Goal: Task Accomplishment & Management: Manage account settings

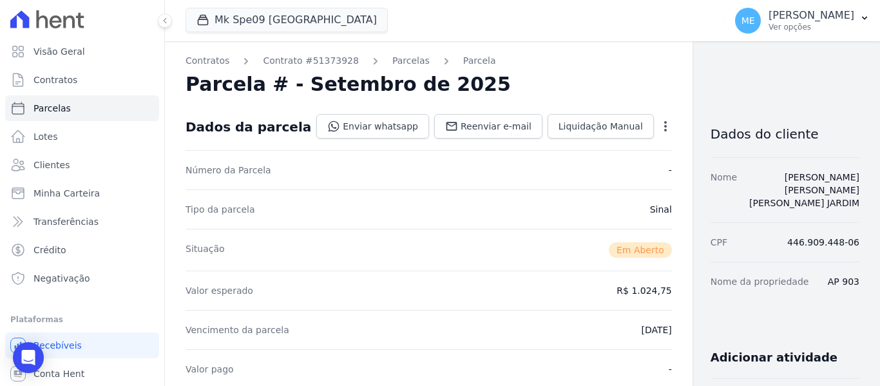
scroll to position [322, 0]
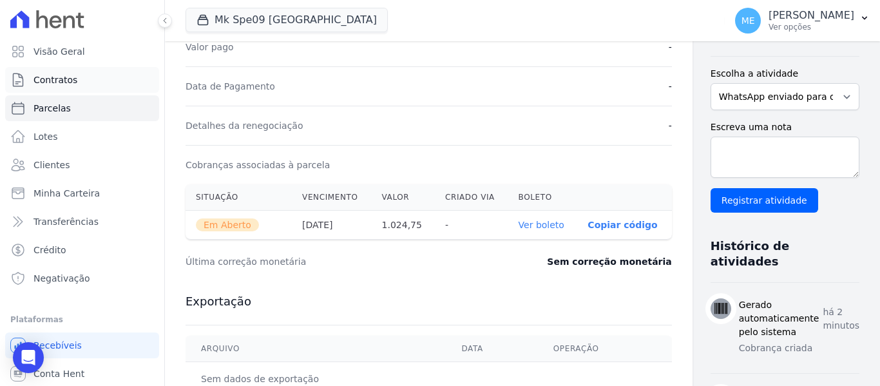
click at [112, 89] on link "Contratos" at bounding box center [82, 80] width 154 height 26
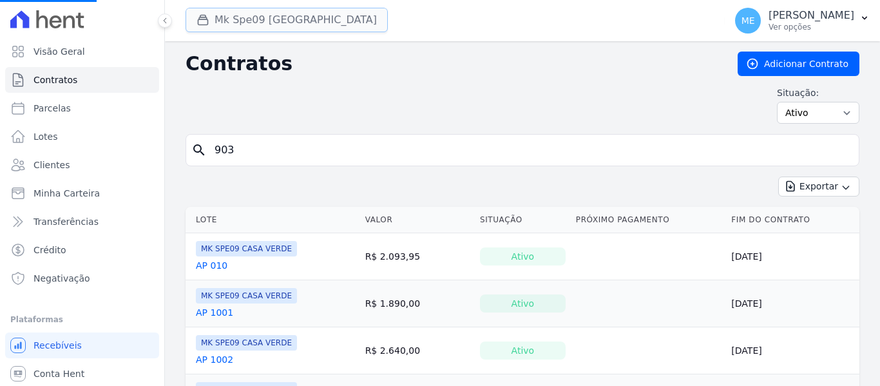
click at [288, 22] on button "Mk Spe09 [GEOGRAPHIC_DATA]" at bounding box center [286, 20] width 202 height 24
click at [238, 18] on button "Mk Spe09 [GEOGRAPHIC_DATA]" at bounding box center [286, 20] width 202 height 24
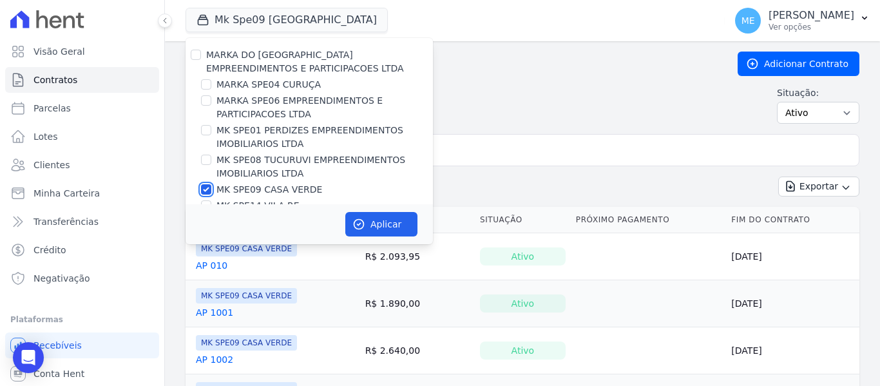
click at [206, 191] on input "MK SPE09 CASA VERDE" at bounding box center [206, 189] width 10 height 10
checkbox input "false"
click at [210, 158] on input "MK SPE08 TUCURUVI EMPREENDIMENTOS IMOBILIARIOS LTDA" at bounding box center [206, 160] width 10 height 10
checkbox input "true"
click at [388, 221] on button "Aplicar" at bounding box center [381, 224] width 72 height 24
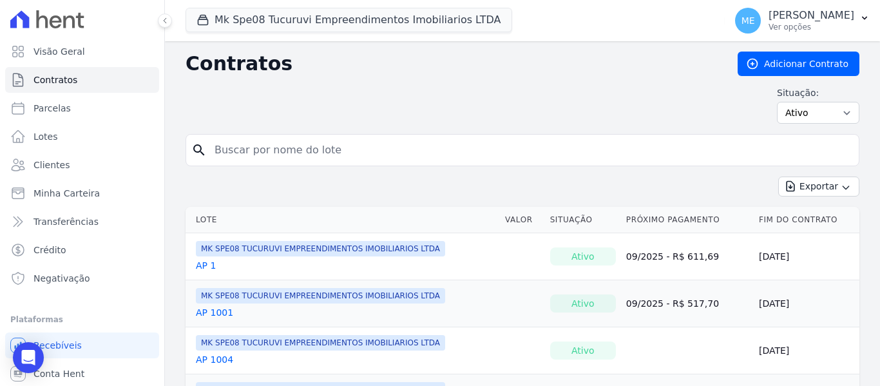
click at [358, 153] on input "search" at bounding box center [530, 150] width 647 height 26
type input "208"
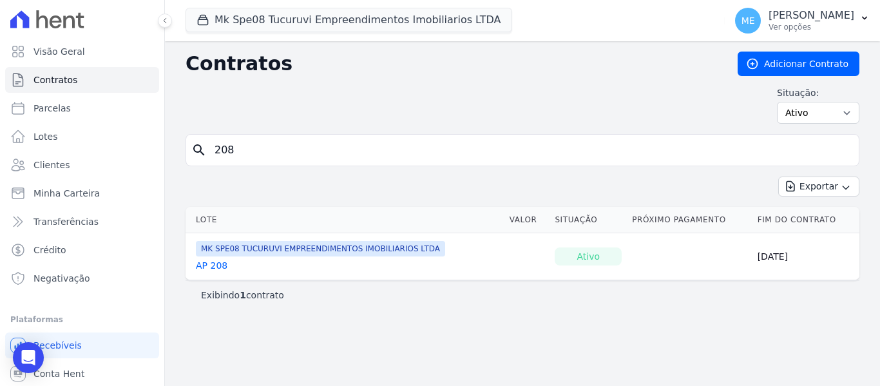
click at [215, 265] on link "AP 208" at bounding box center [212, 265] width 32 height 13
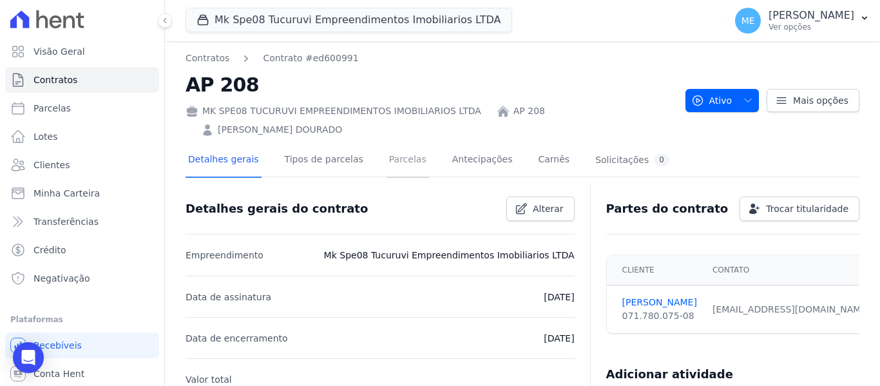
click at [399, 167] on link "Parcelas" at bounding box center [407, 161] width 43 height 34
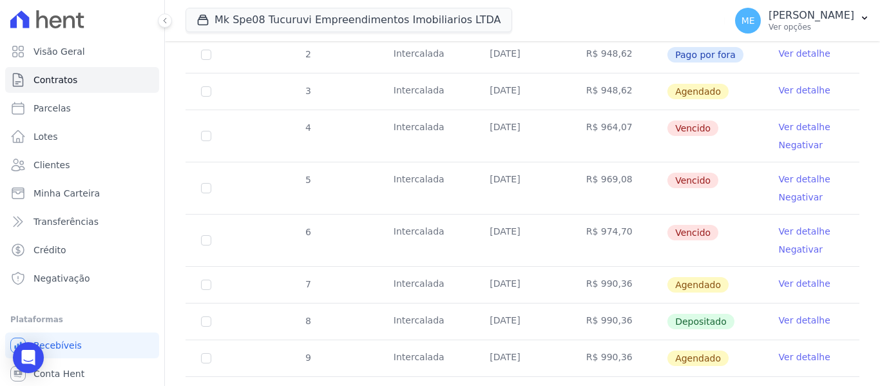
scroll to position [322, 0]
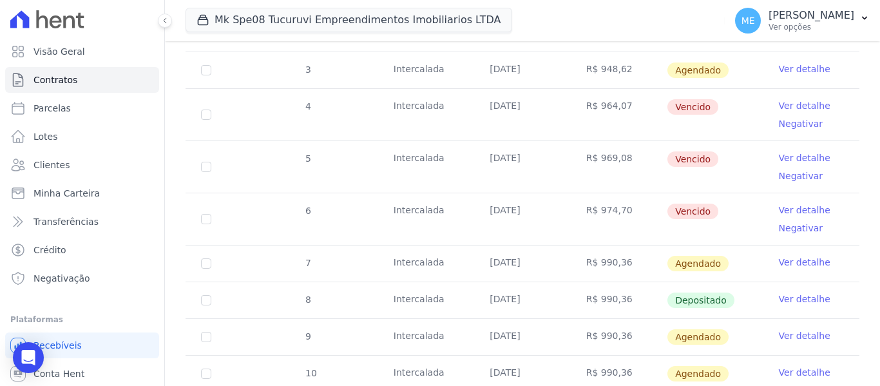
click at [790, 256] on link "Ver detalhe" at bounding box center [805, 262] width 52 height 13
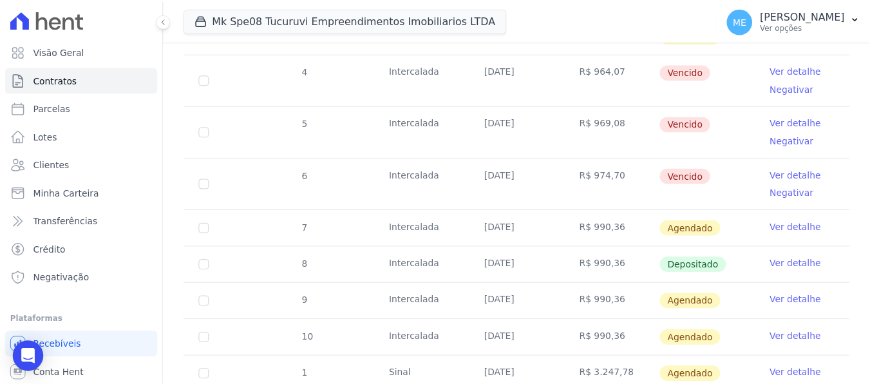
scroll to position [386, 0]
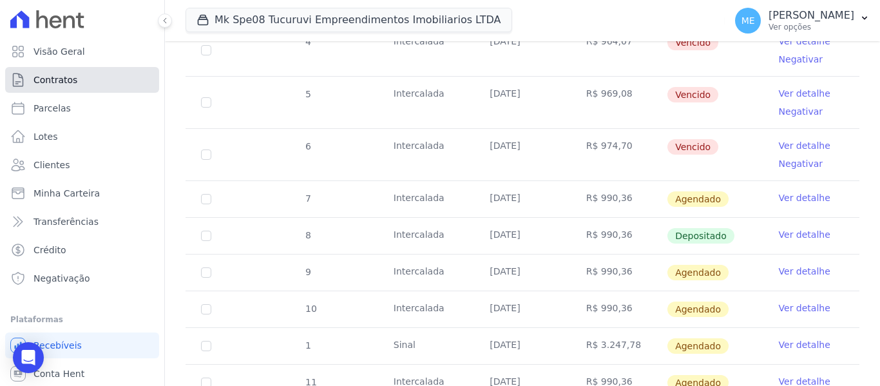
click at [71, 80] on span "Contratos" at bounding box center [55, 79] width 44 height 13
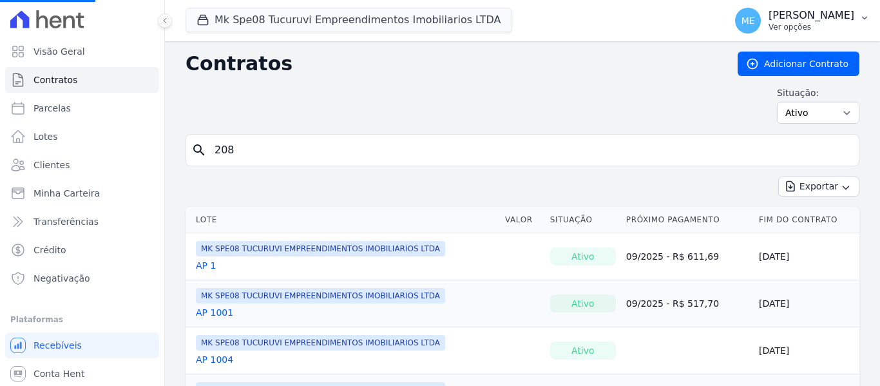
click at [867, 22] on icon "button" at bounding box center [864, 18] width 10 height 10
click at [860, 20] on icon "button" at bounding box center [864, 18] width 10 height 10
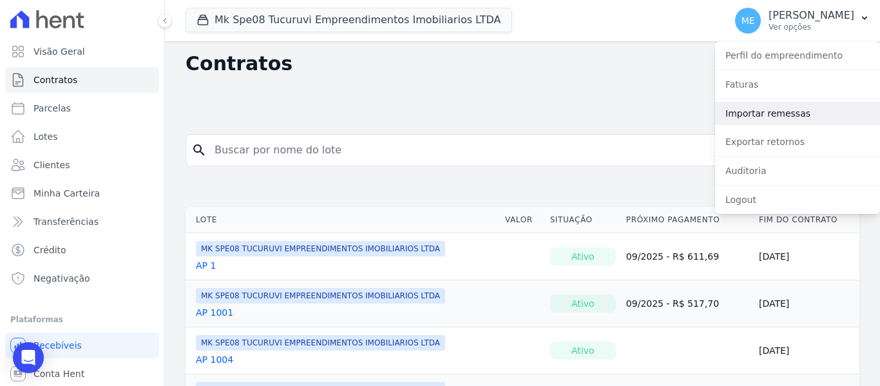
click at [750, 108] on link "Importar remessas" at bounding box center [797, 113] width 165 height 23
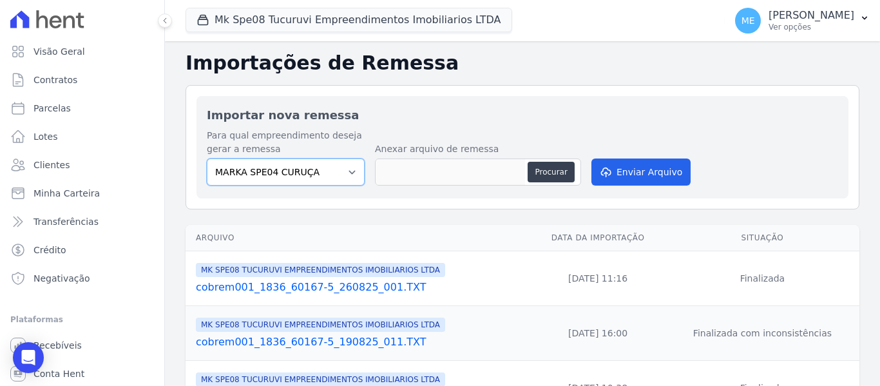
click at [346, 173] on select "MARKA SPE04 CURUÇA MARKA SPE06 EMPREENDIMENTOS E PARTICIPACOES LTDA MK SPE01 PE…" at bounding box center [286, 171] width 158 height 27
select select "4837d1bb-379b-4bbe-b85a-afeadd0a9949"
click at [207, 158] on select "MARKA SPE04 CURUÇA MARKA SPE06 EMPREENDIMENTOS E PARTICIPACOES LTDA MK SPE01 PE…" at bounding box center [286, 171] width 158 height 27
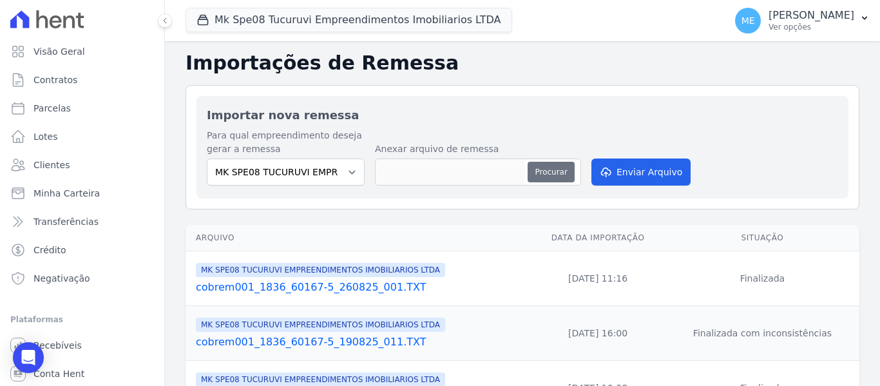
click at [545, 170] on button "Procurar" at bounding box center [551, 172] width 46 height 21
type input "cobrem001_1836_60167-5_120925_005.TXT"
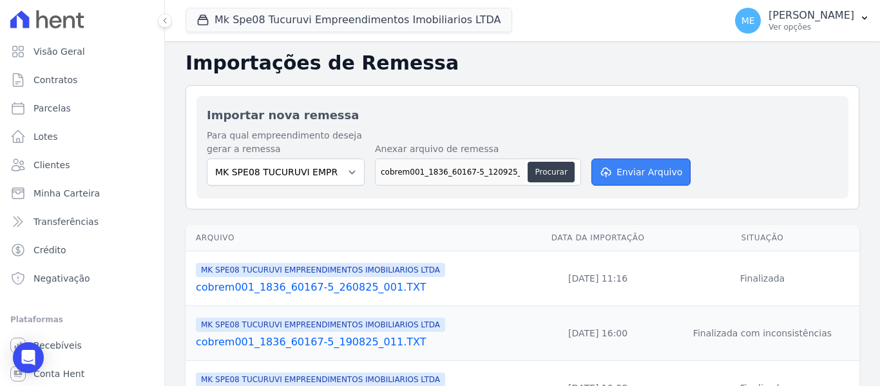
click at [640, 169] on button "Enviar Arquivo" at bounding box center [640, 171] width 99 height 27
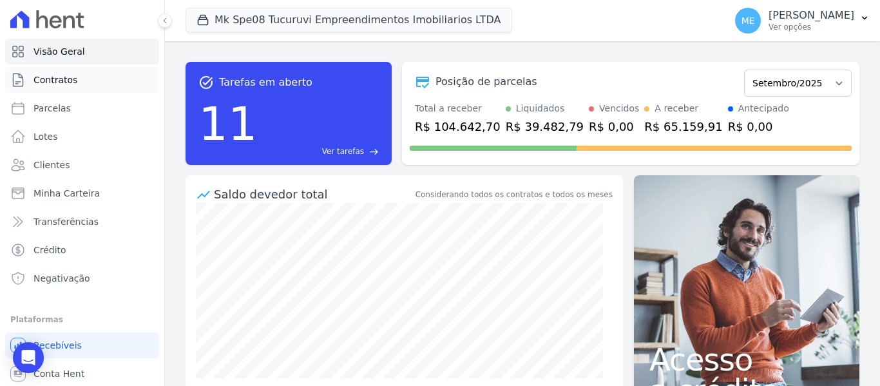
click at [32, 80] on link "Contratos" at bounding box center [82, 80] width 154 height 26
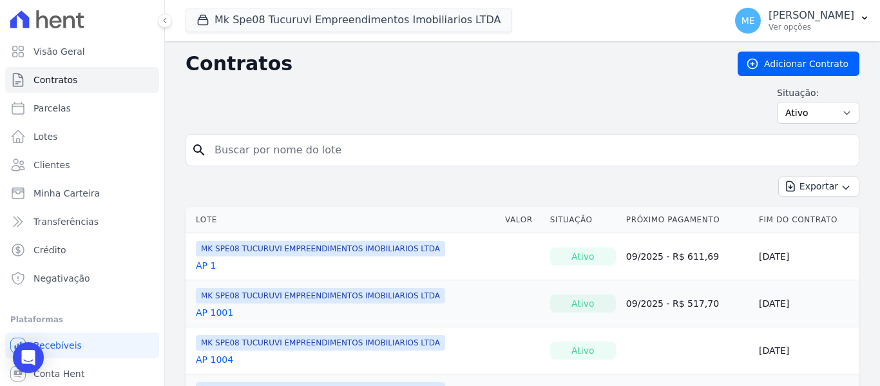
click at [290, 145] on input "search" at bounding box center [530, 150] width 647 height 26
type input "208"
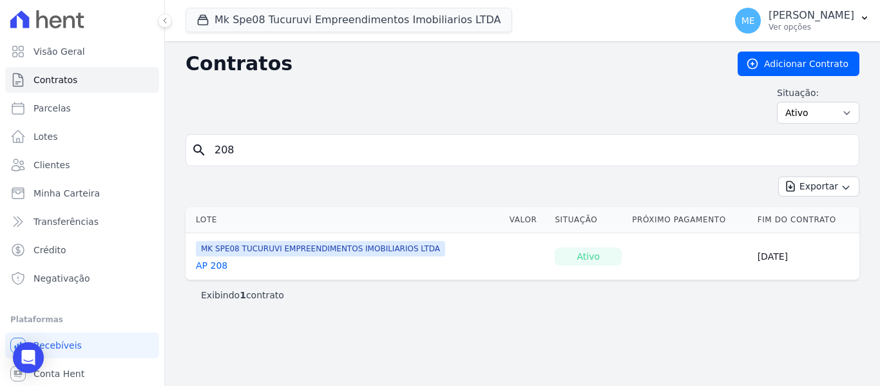
click at [216, 261] on link "AP 208" at bounding box center [212, 265] width 32 height 13
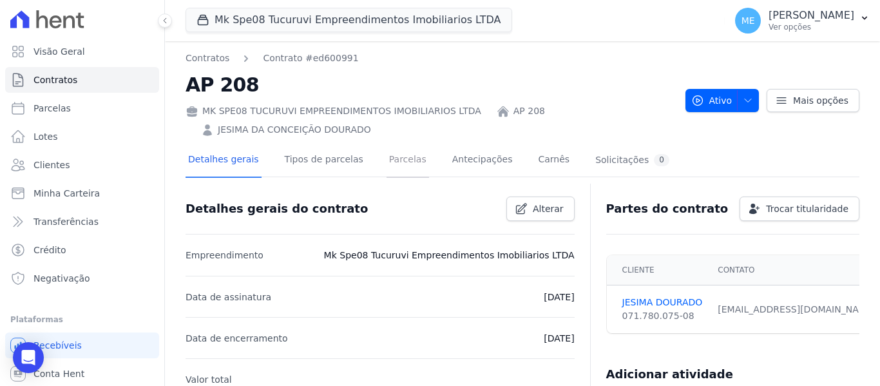
click at [395, 163] on link "Parcelas" at bounding box center [407, 161] width 43 height 34
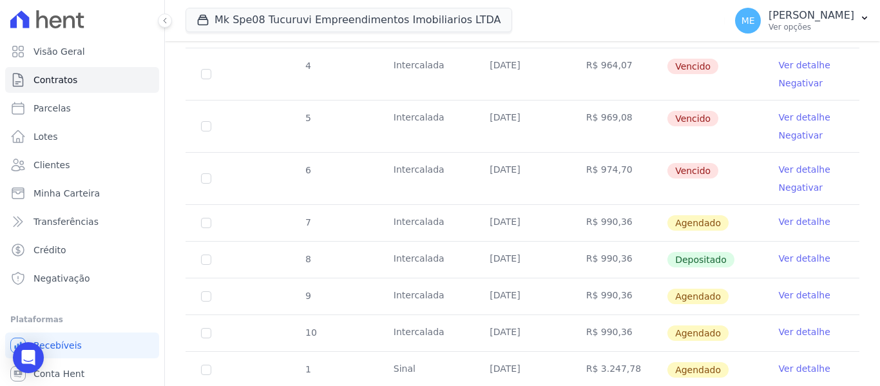
scroll to position [361, 0]
click at [788, 216] on link "Ver detalhe" at bounding box center [805, 222] width 52 height 13
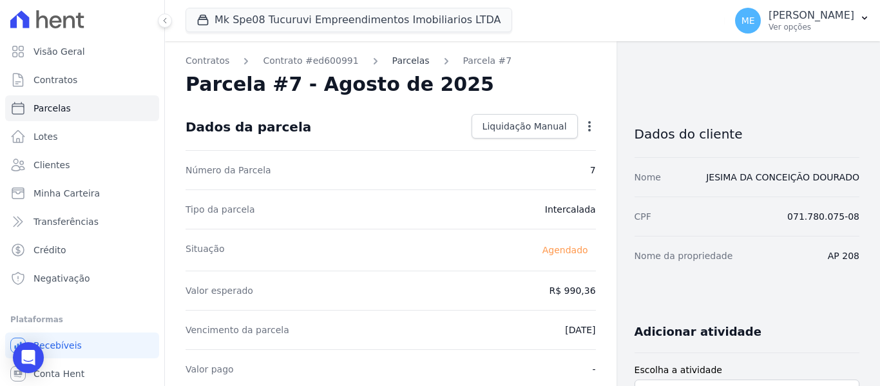
click at [392, 64] on link "Parcelas" at bounding box center [410, 61] width 37 height 14
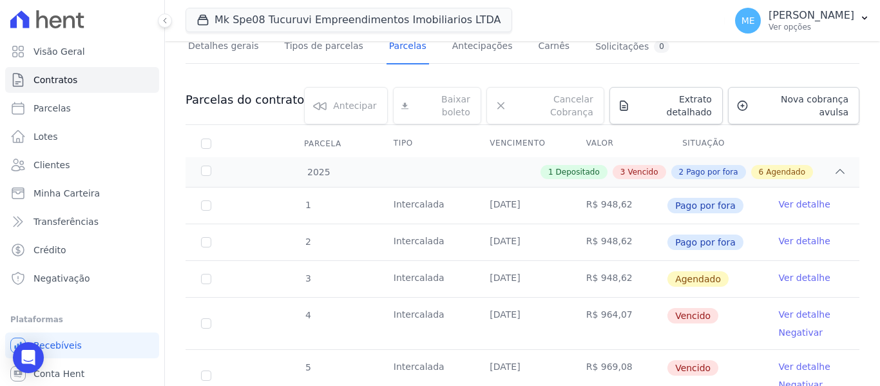
scroll to position [104, 0]
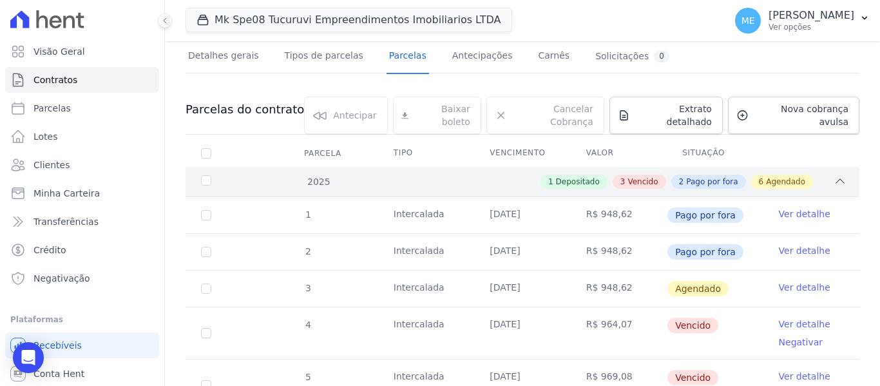
click at [766, 176] on span "Agendado" at bounding box center [785, 182] width 39 height 12
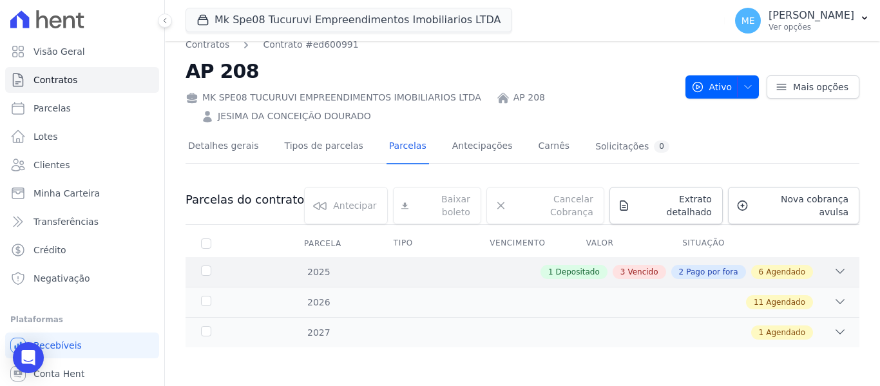
scroll to position [3, 0]
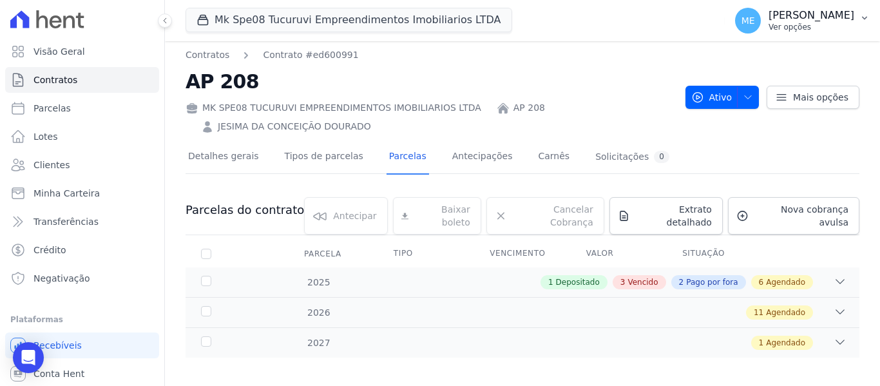
click at [863, 10] on button "ME [PERSON_NAME] Ver opções" at bounding box center [802, 21] width 155 height 36
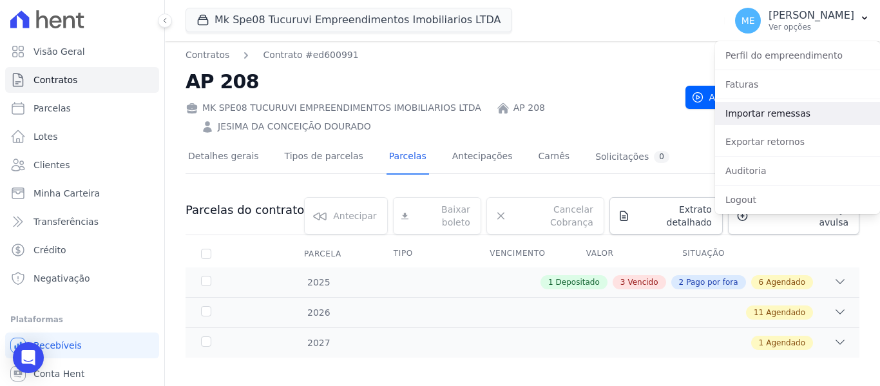
click at [804, 113] on link "Importar remessas" at bounding box center [797, 113] width 165 height 23
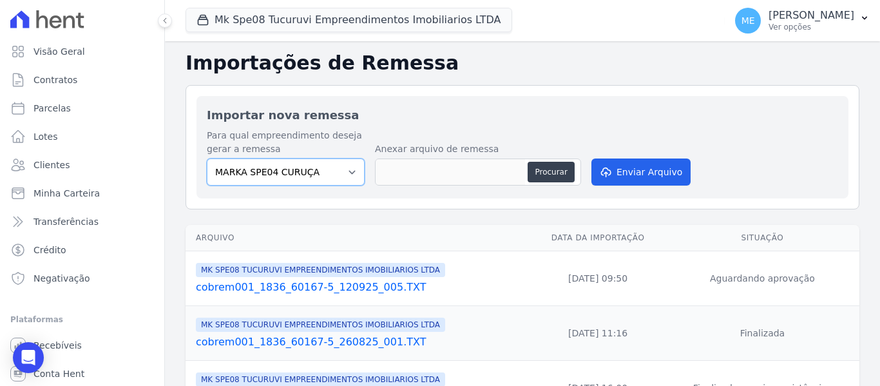
click at [347, 171] on select "MARKA SPE04 CURUÇA MARKA SPE06 EMPREENDIMENTOS E PARTICIPACOES LTDA MK SPE01 PE…" at bounding box center [286, 171] width 158 height 27
select select "4837d1bb-379b-4bbe-b85a-afeadd0a9949"
click at [207, 158] on select "MARKA SPE04 CURUÇA MARKA SPE06 EMPREENDIMENTOS E PARTICIPACOES LTDA MK SPE01 PE…" at bounding box center [286, 171] width 158 height 27
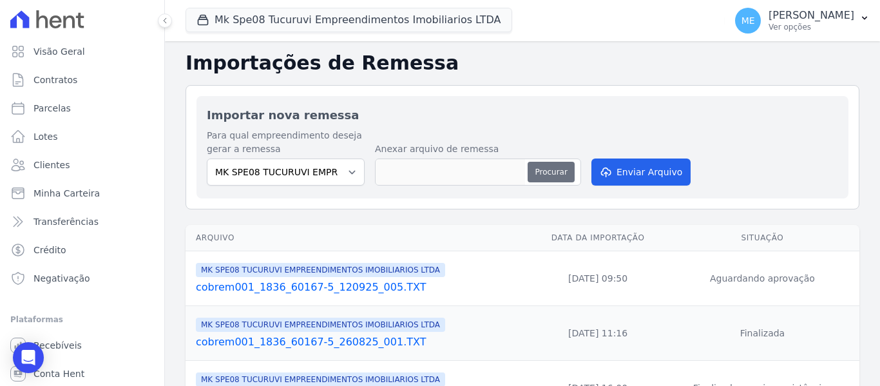
click at [550, 173] on button "Procurar" at bounding box center [551, 172] width 46 height 21
type input "cobrem001_1836_60167-5_120925_005.TXT"
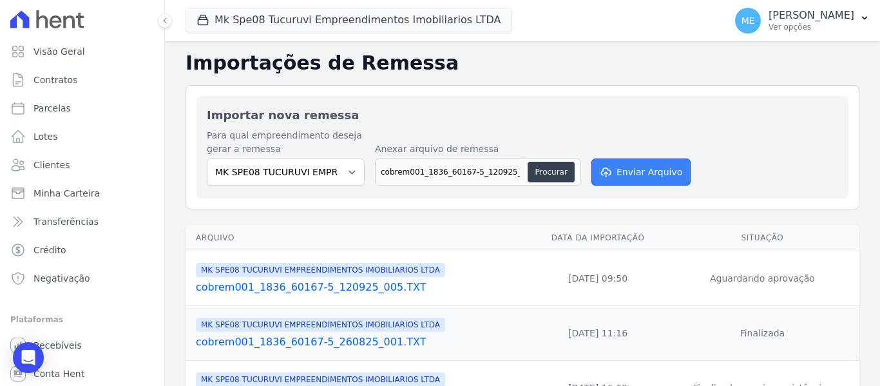
click at [661, 167] on button "Enviar Arquivo" at bounding box center [640, 171] width 99 height 27
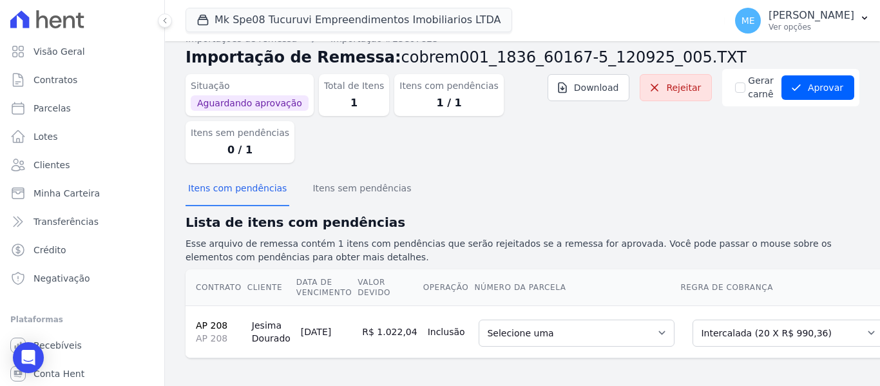
scroll to position [33, 0]
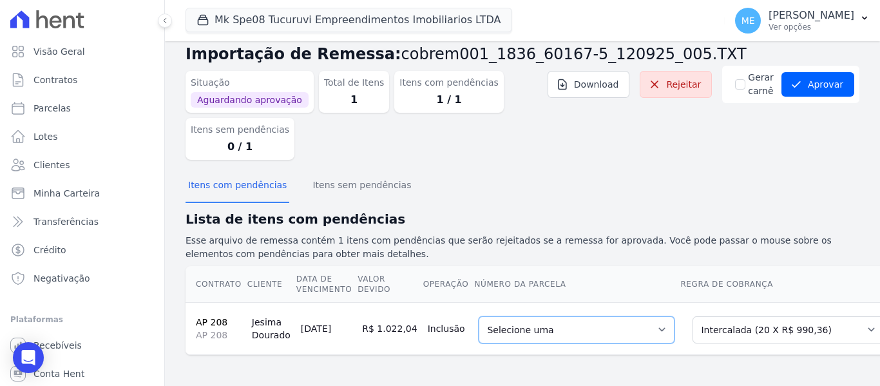
click at [647, 320] on select "Selecione uma 3 - 25/04/2025 - R$ 948,62 - Agendado 7 - 25/08/2025 - R$ 990,36 …" at bounding box center [577, 329] width 196 height 27
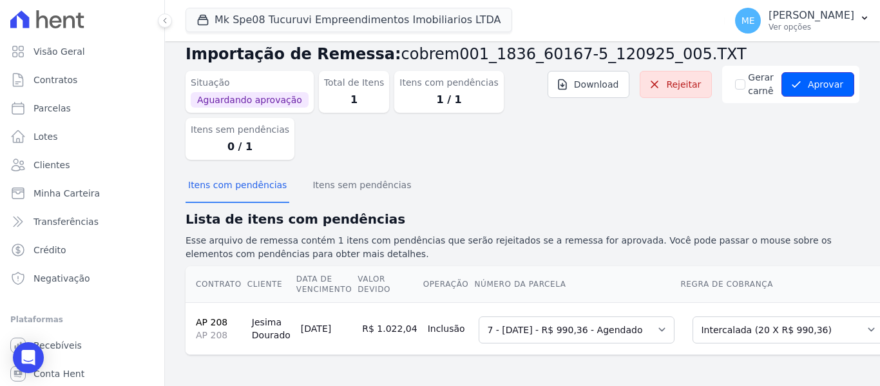
click at [819, 80] on button "Aprovar" at bounding box center [817, 84] width 73 height 24
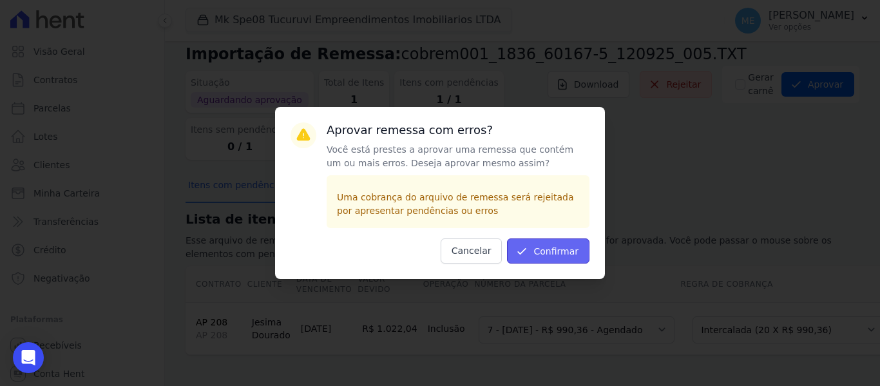
click at [567, 250] on button "Confirmar" at bounding box center [548, 250] width 82 height 25
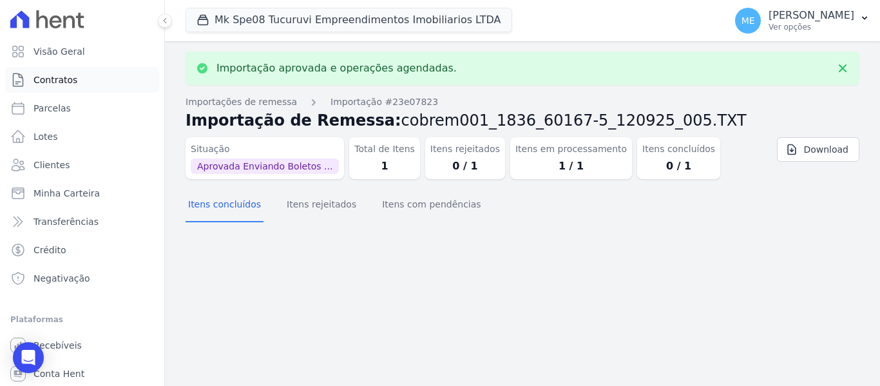
click at [61, 76] on span "Contratos" at bounding box center [55, 79] width 44 height 13
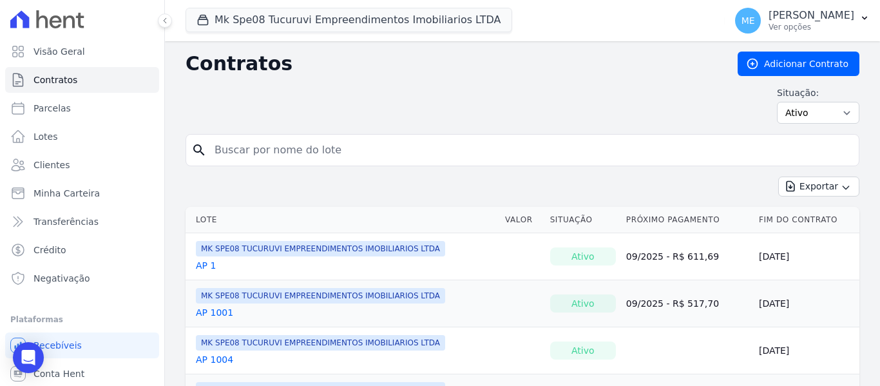
click at [412, 146] on input "search" at bounding box center [530, 150] width 647 height 26
type input "208"
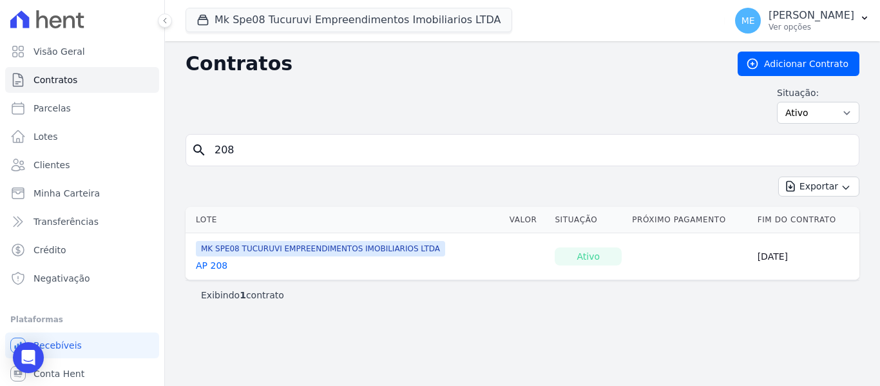
click at [211, 269] on link "AP 208" at bounding box center [212, 265] width 32 height 13
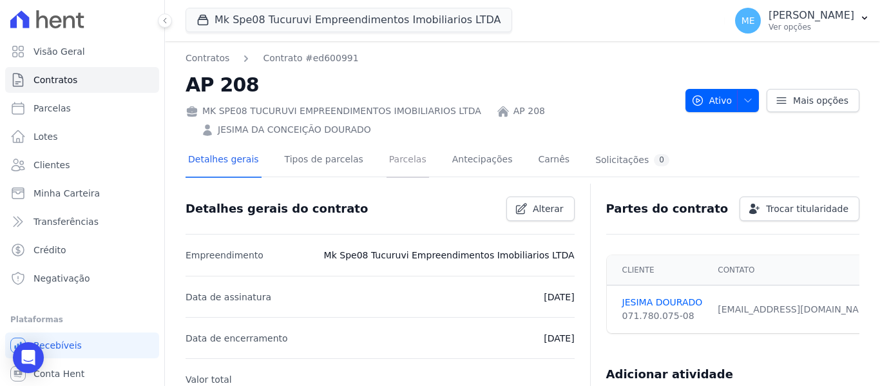
click at [395, 159] on link "Parcelas" at bounding box center [407, 161] width 43 height 34
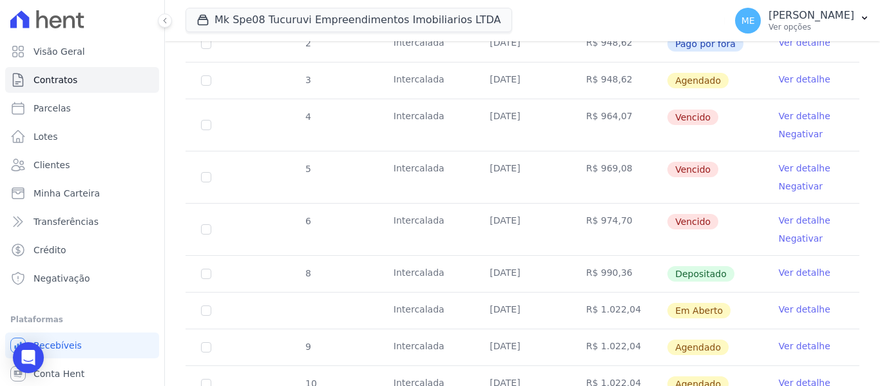
scroll to position [386, 0]
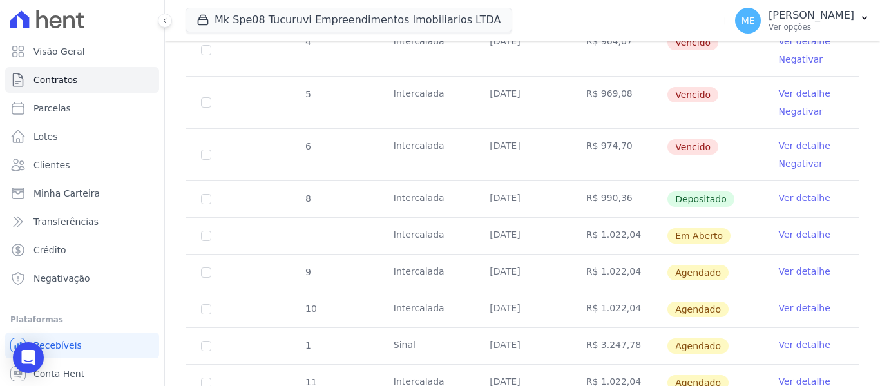
click at [784, 228] on link "Ver detalhe" at bounding box center [805, 234] width 52 height 13
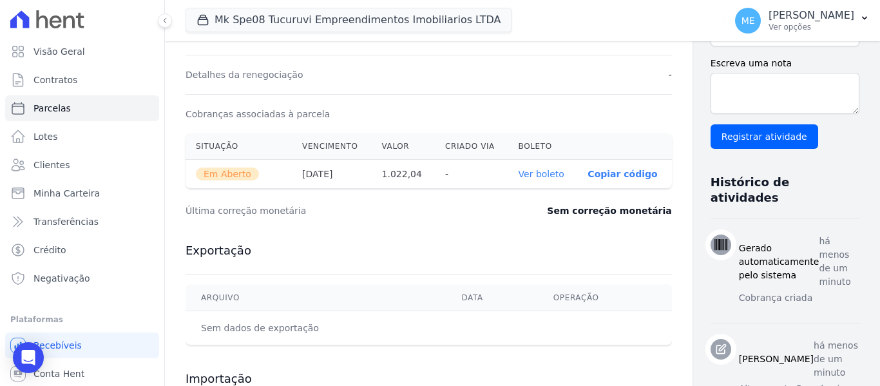
scroll to position [386, 0]
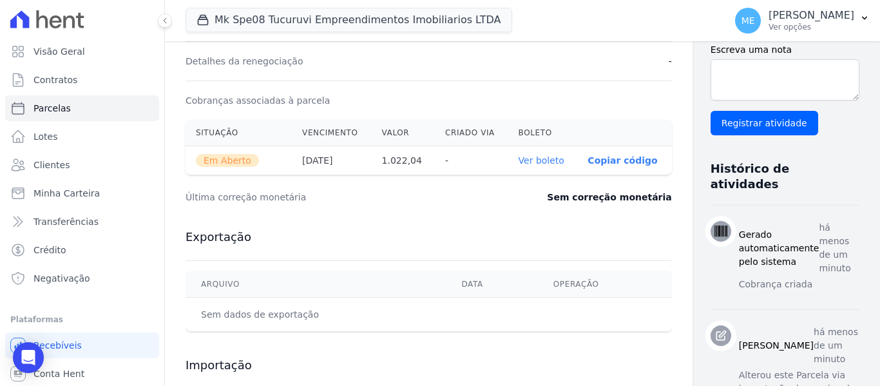
click at [518, 158] on link "Ver boleto" at bounding box center [541, 160] width 46 height 10
